Goal: Find specific page/section: Find specific page/section

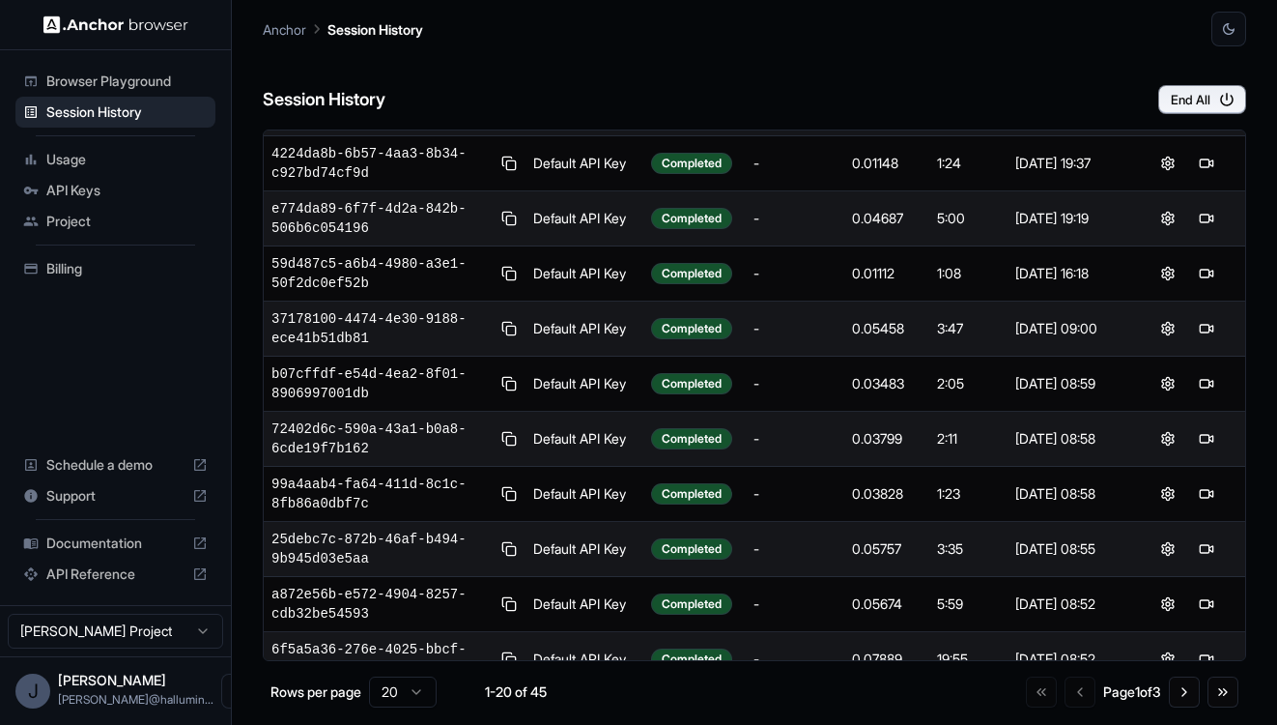
scroll to position [414, 0]
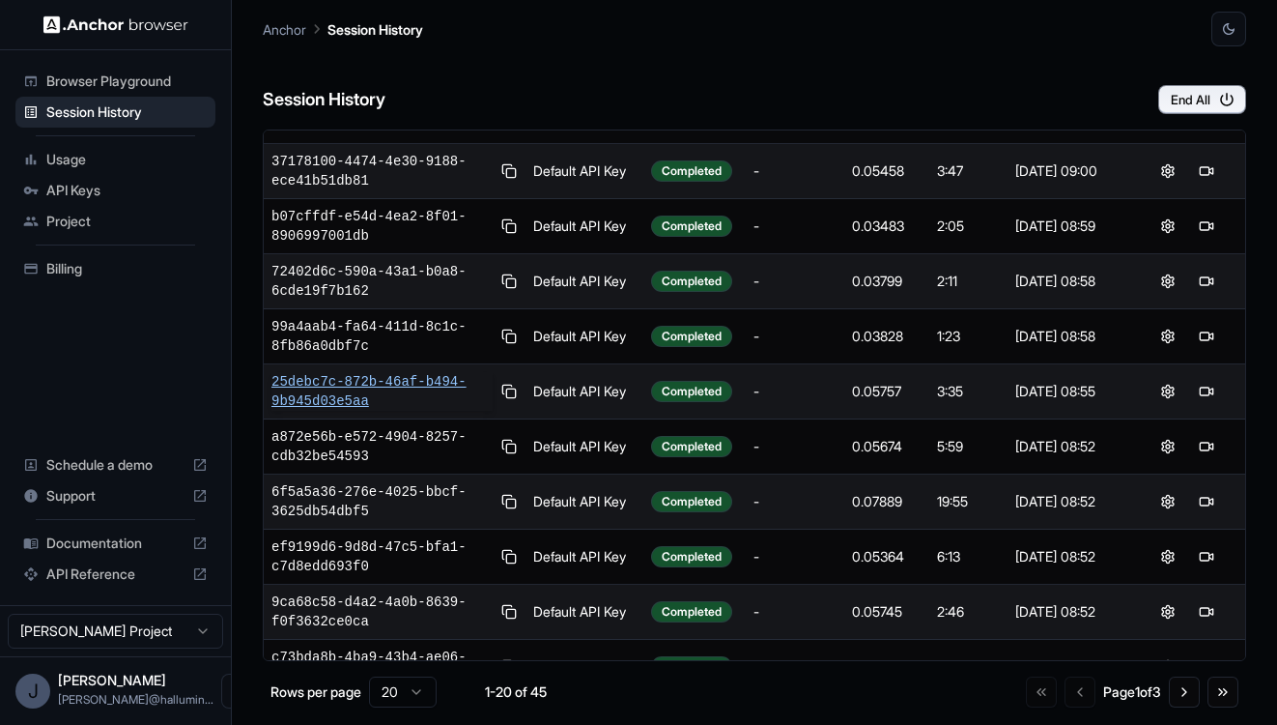
click at [324, 384] on span "25debc7c-872b-46af-b494-9b945d03e5aa" at bounding box center [382, 391] width 221 height 39
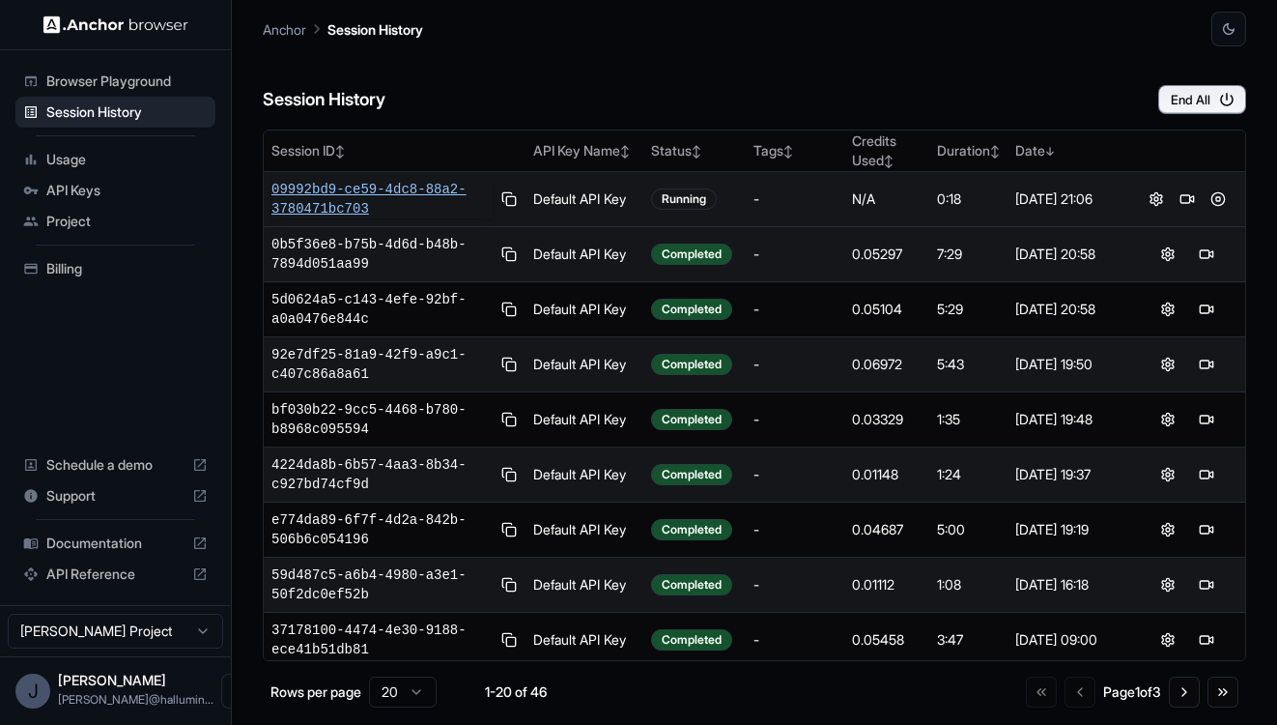
click at [395, 185] on span "09992bd9-ce59-4dc8-88a2-3780471bc703" at bounding box center [382, 199] width 221 height 39
click at [370, 190] on span "09992bd9-ce59-4dc8-88a2-3780471bc703" at bounding box center [382, 199] width 221 height 39
click at [1169, 104] on button "End All" at bounding box center [1203, 99] width 88 height 29
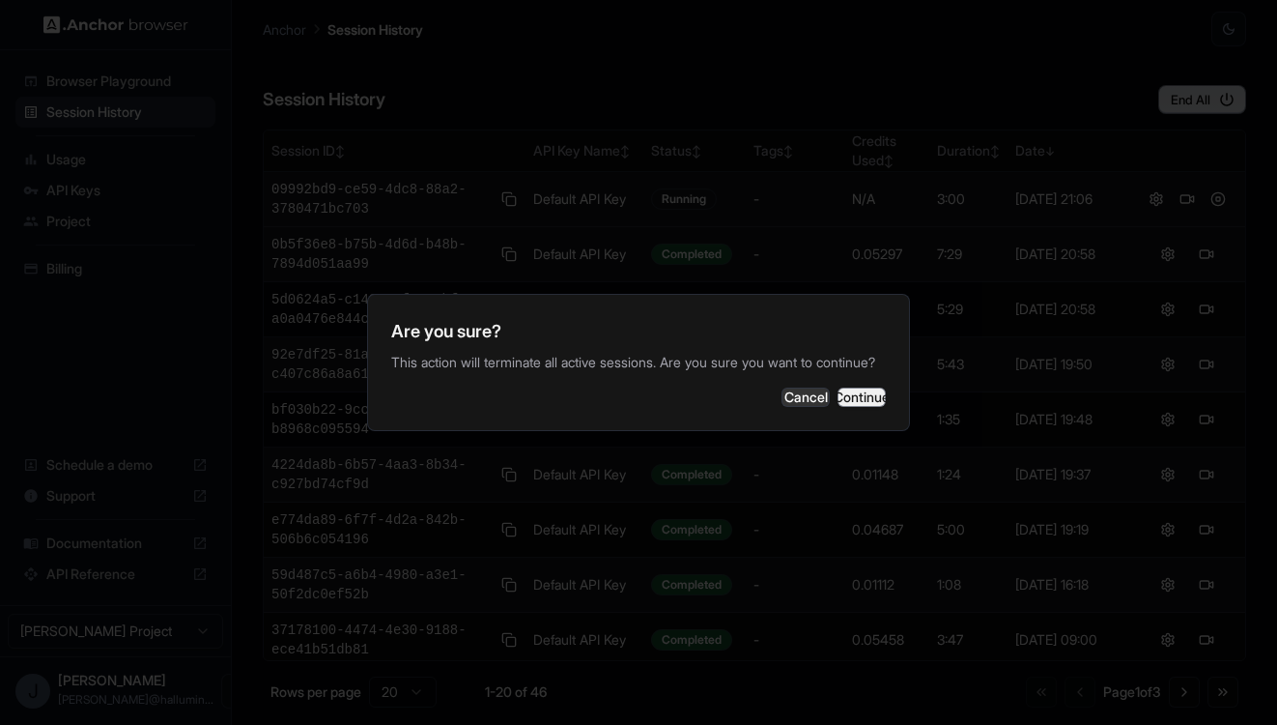
click at [848, 407] on button "Continue" at bounding box center [862, 396] width 48 height 19
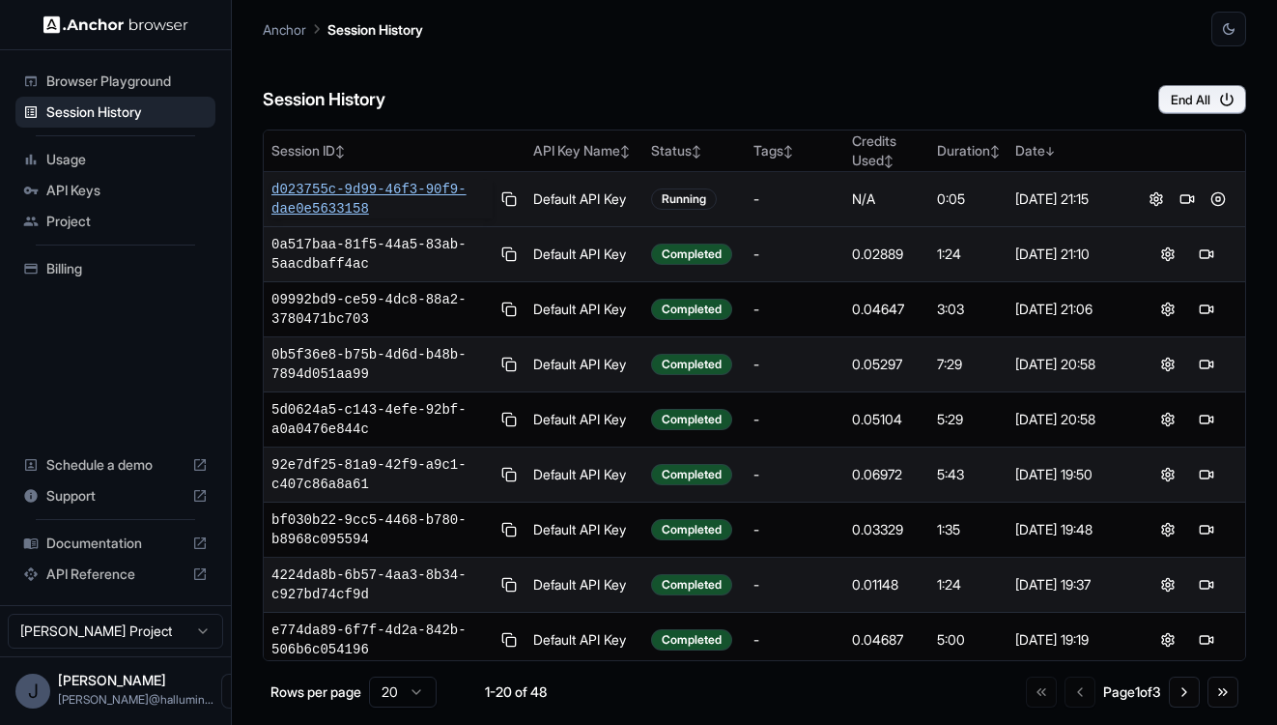
click at [353, 180] on span "d023755c-9d99-46f3-90f9-dae0e5633158" at bounding box center [382, 199] width 221 height 39
click at [349, 203] on span "8a4cca31-9c69-4df5-87cd-91a4c2bb2f34" at bounding box center [382, 199] width 221 height 39
click at [368, 187] on span "c8d786a0-e3b5-4f00-bf7d-11d568b4c115" at bounding box center [382, 199] width 221 height 39
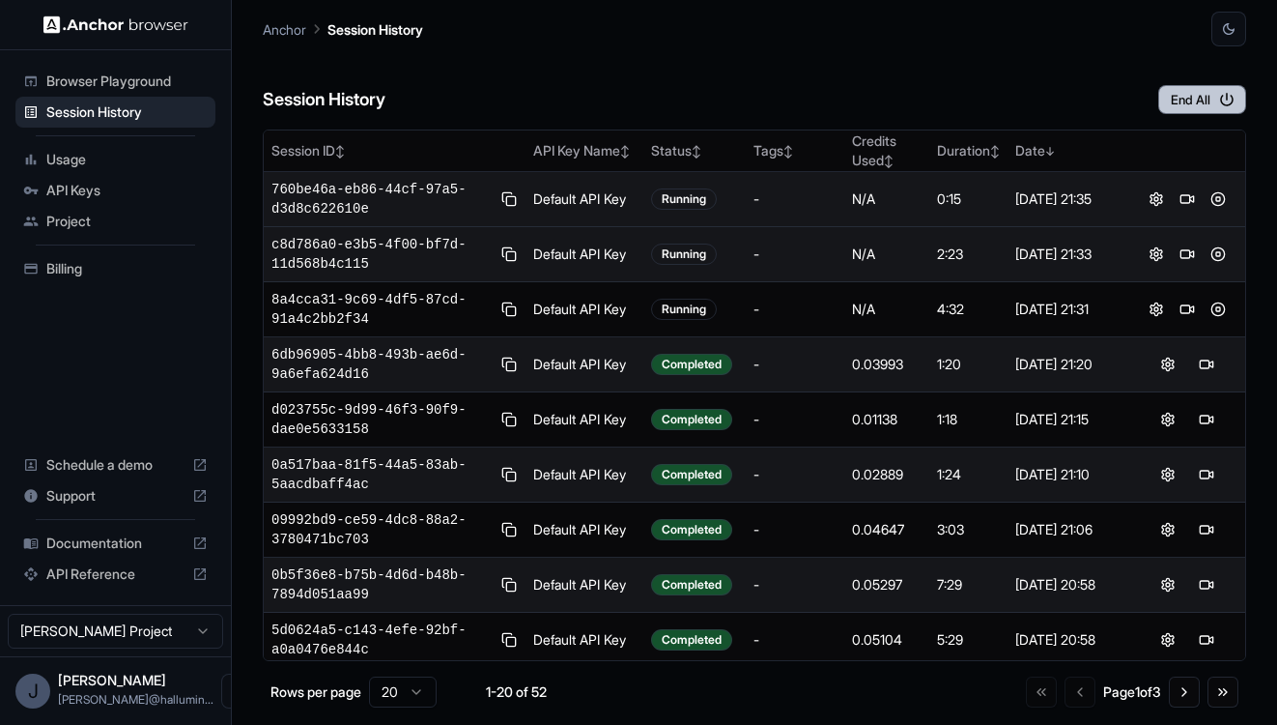
click at [1183, 100] on button "End All" at bounding box center [1203, 99] width 88 height 29
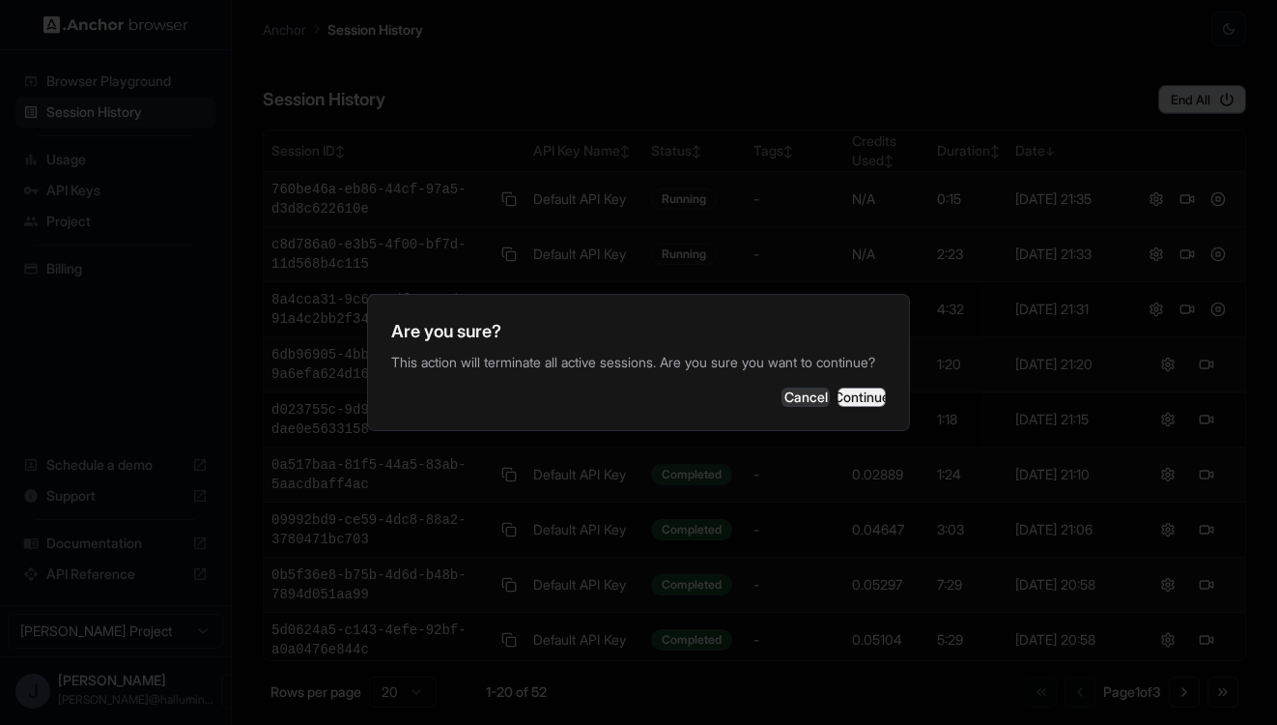
click at [867, 402] on button "Continue" at bounding box center [862, 396] width 48 height 19
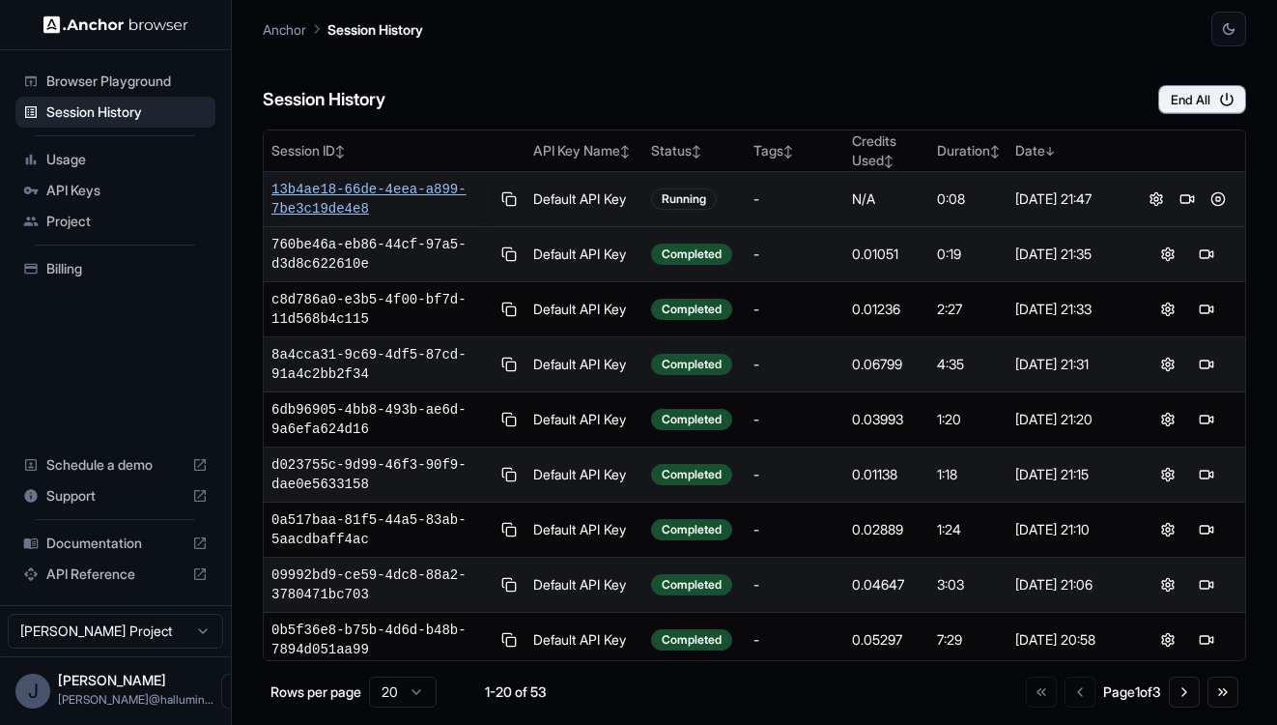
click at [406, 186] on span "13b4ae18-66de-4eea-a899-7be3c19de4e8" at bounding box center [382, 199] width 221 height 39
